Goal: Task Accomplishment & Management: Use online tool/utility

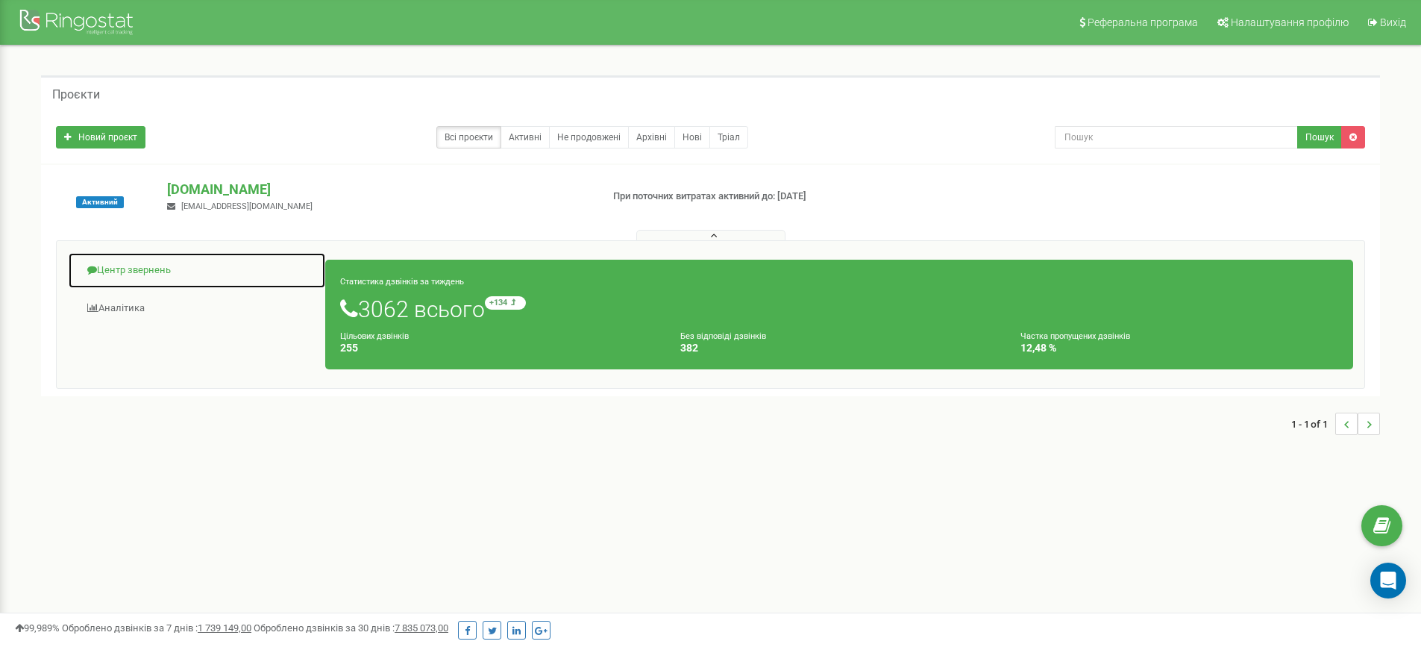
click at [124, 267] on link "Центр звернень" at bounding box center [197, 270] width 258 height 37
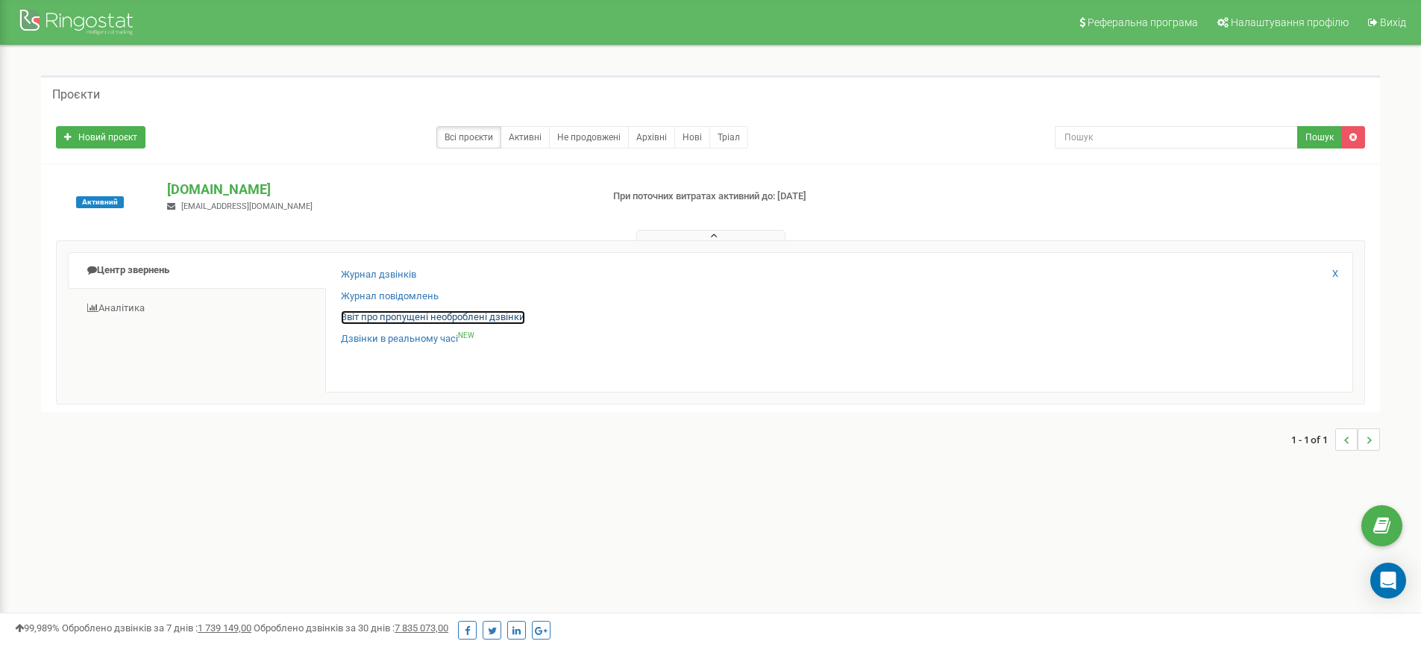
click at [345, 315] on link "Звіт про пропущені необроблені дзвінки" at bounding box center [433, 317] width 184 height 14
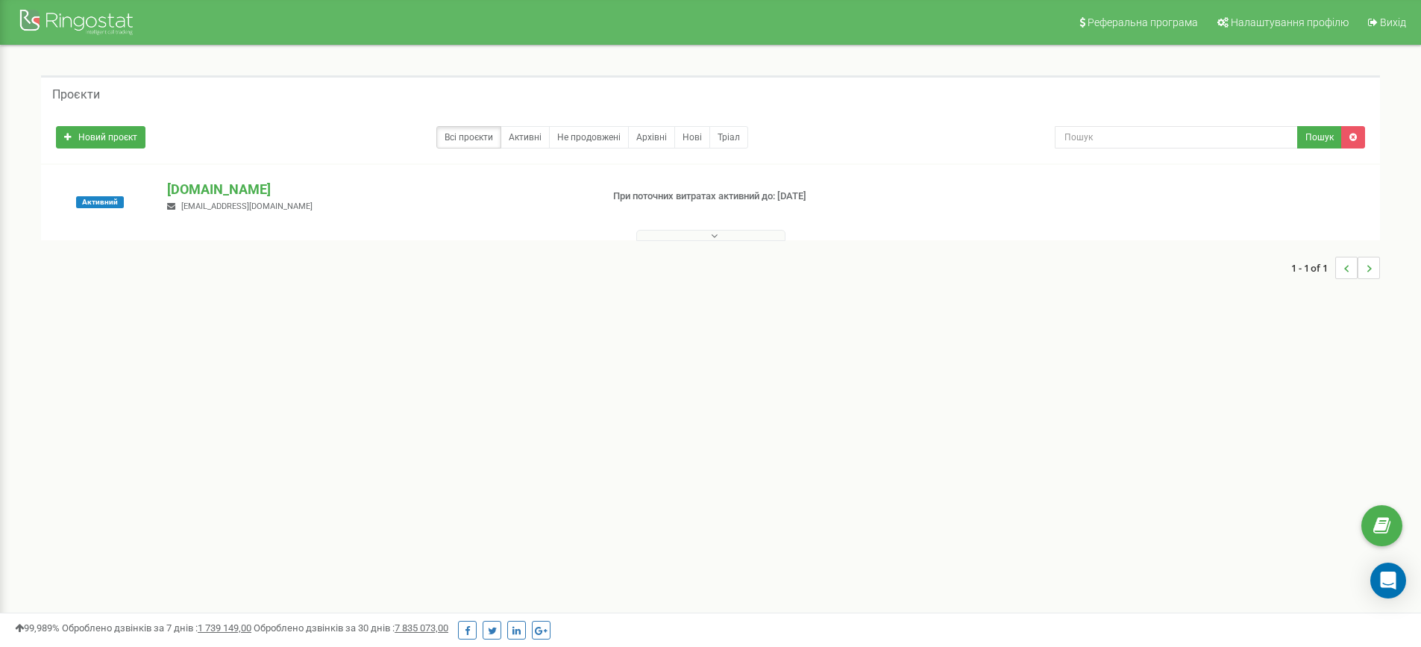
click at [693, 232] on button at bounding box center [710, 235] width 149 height 11
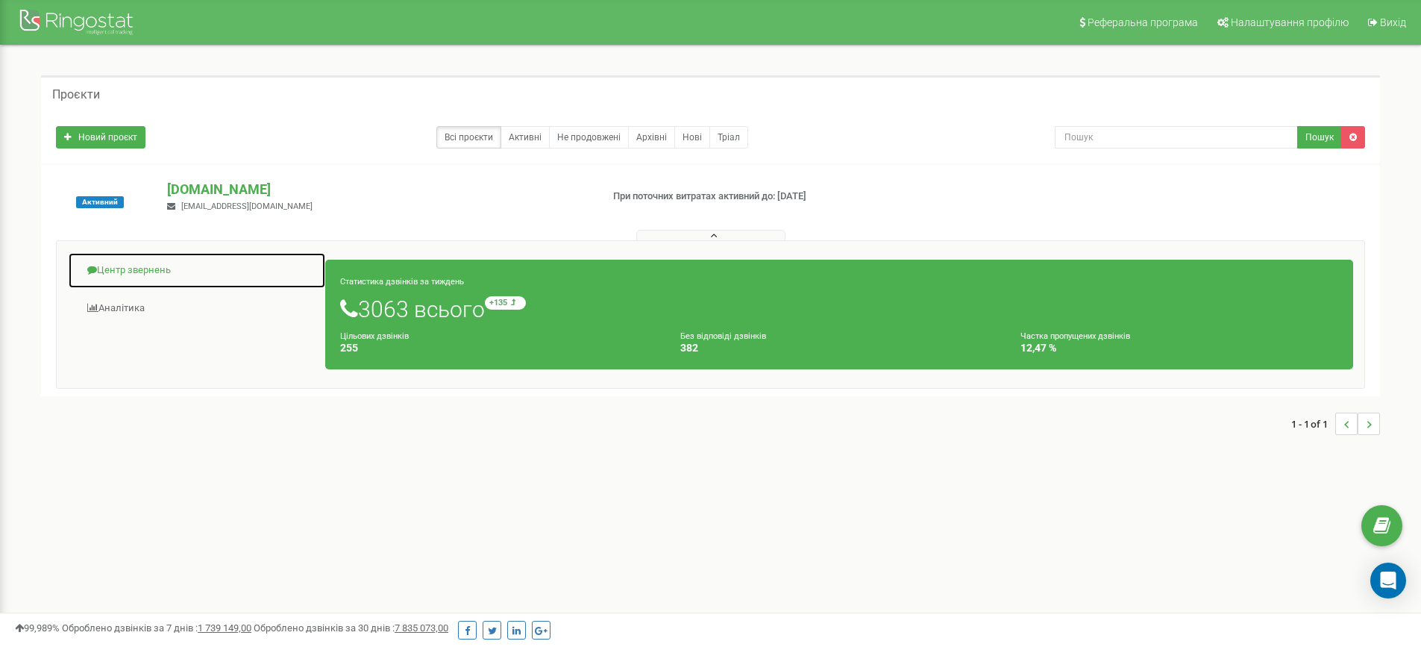
click at [171, 265] on link "Центр звернень" at bounding box center [197, 270] width 258 height 37
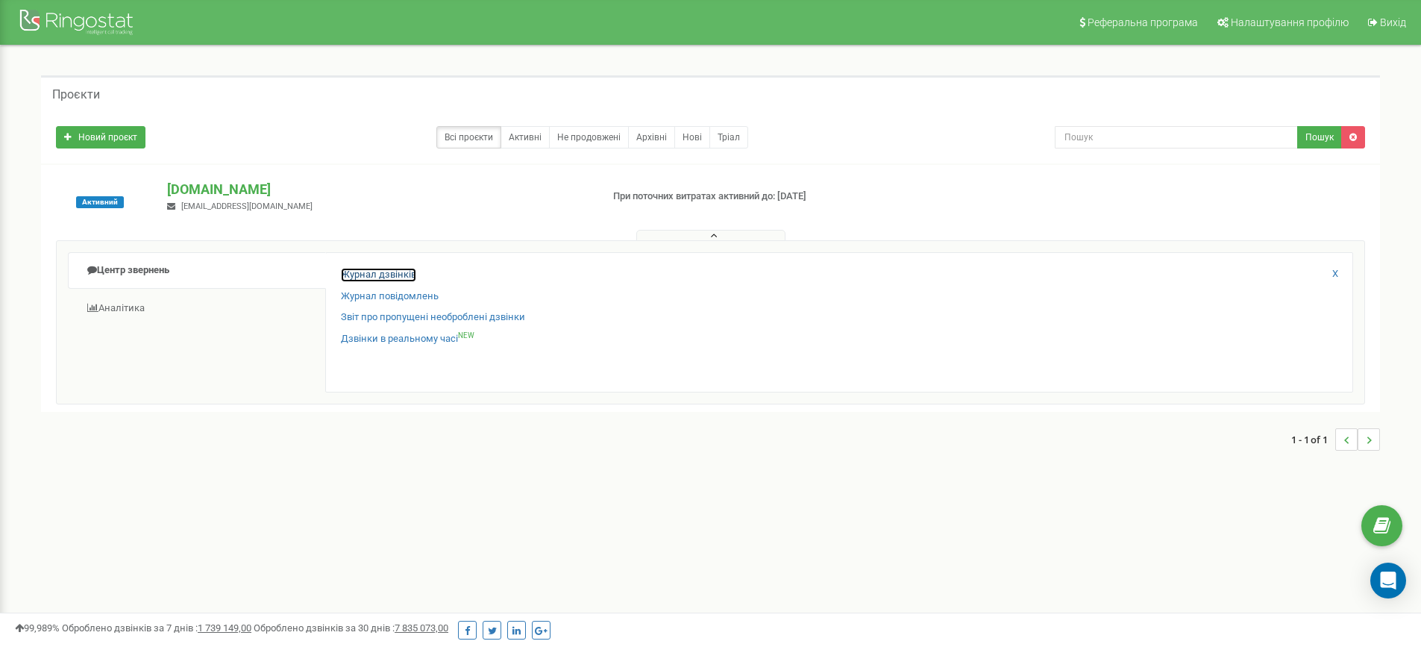
click at [379, 274] on link "Журнал дзвінків" at bounding box center [378, 275] width 75 height 14
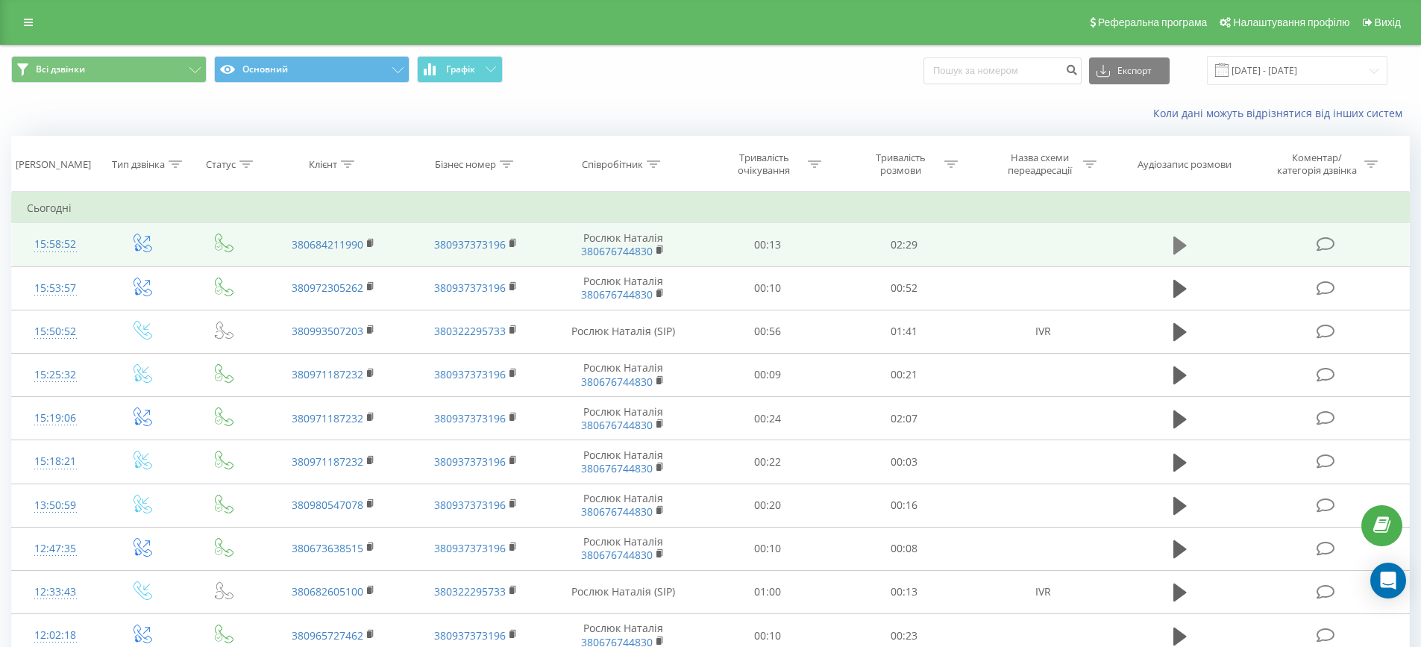
click at [1175, 242] on icon at bounding box center [1180, 246] width 13 height 18
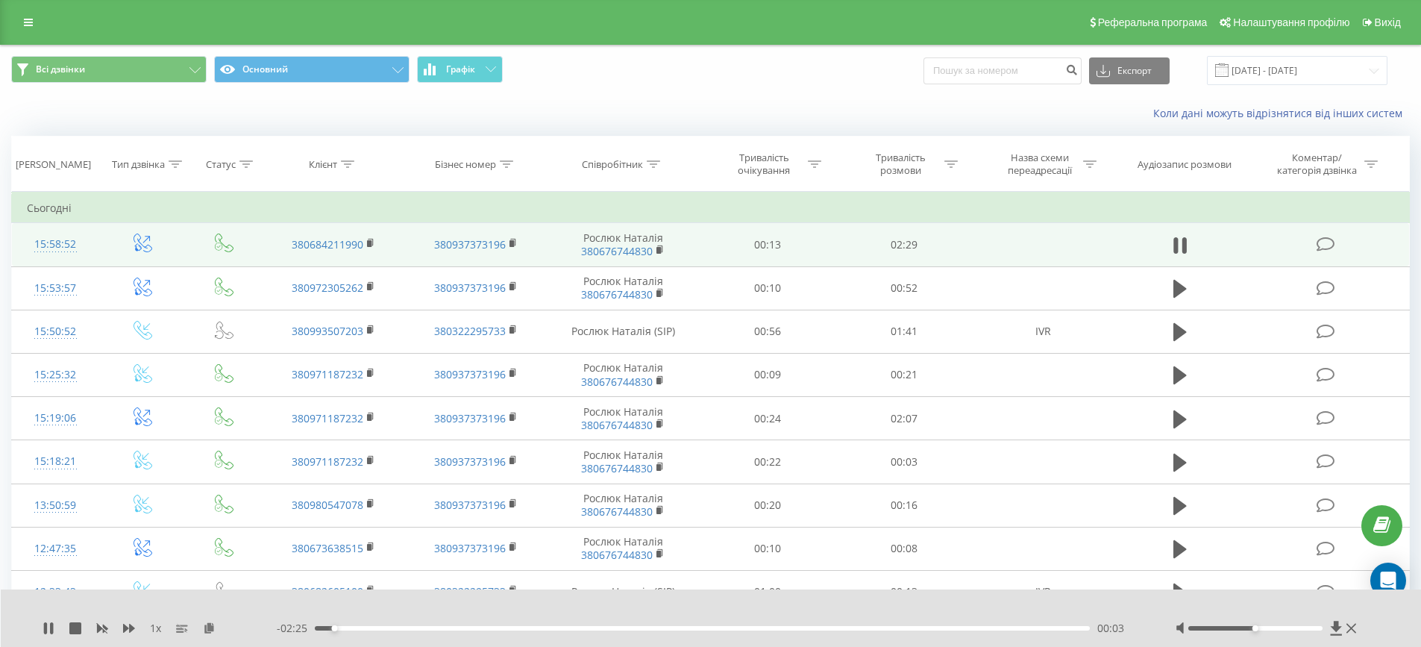
click at [367, 627] on div "00:03" at bounding box center [703, 628] width 776 height 4
click at [460, 628] on div "00:28" at bounding box center [703, 628] width 776 height 4
click at [52, 631] on icon at bounding box center [51, 628] width 3 height 12
